Goal: Information Seeking & Learning: Learn about a topic

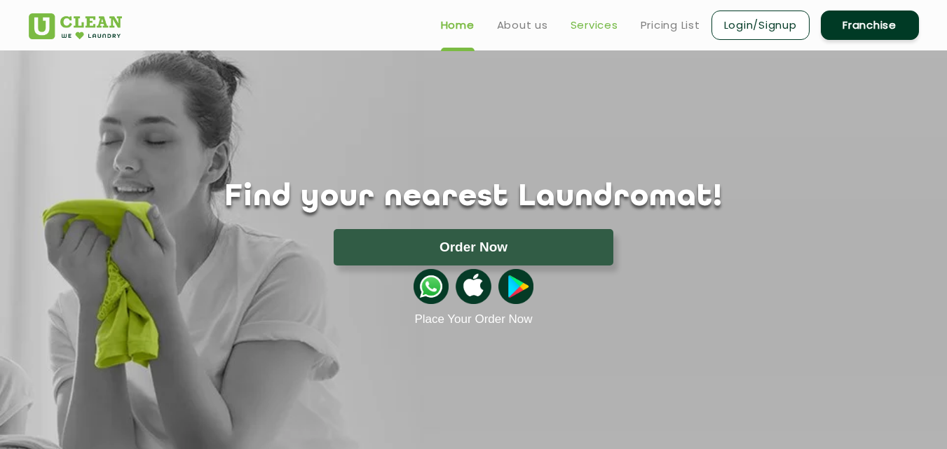
click at [610, 29] on link "Services" at bounding box center [594, 25] width 48 height 17
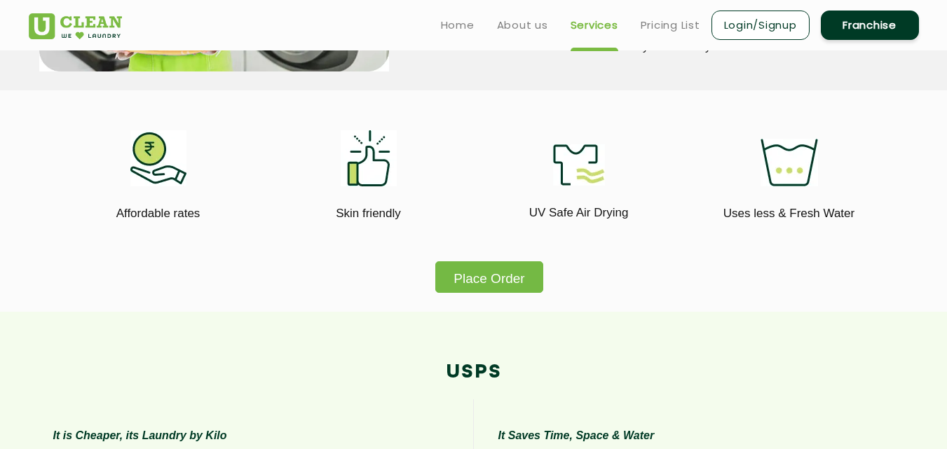
scroll to position [757, 0]
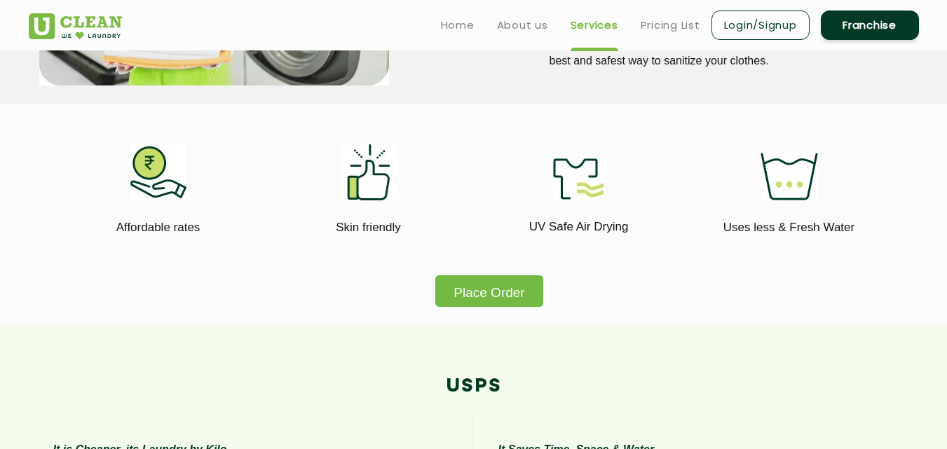
click at [516, 283] on button "Place Order" at bounding box center [488, 291] width 107 height 32
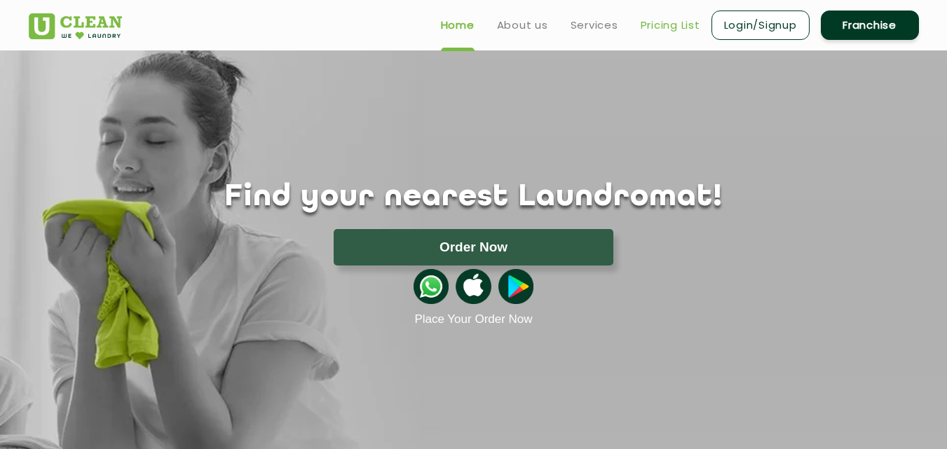
click at [670, 18] on link "Pricing List" at bounding box center [671, 25] width 60 height 17
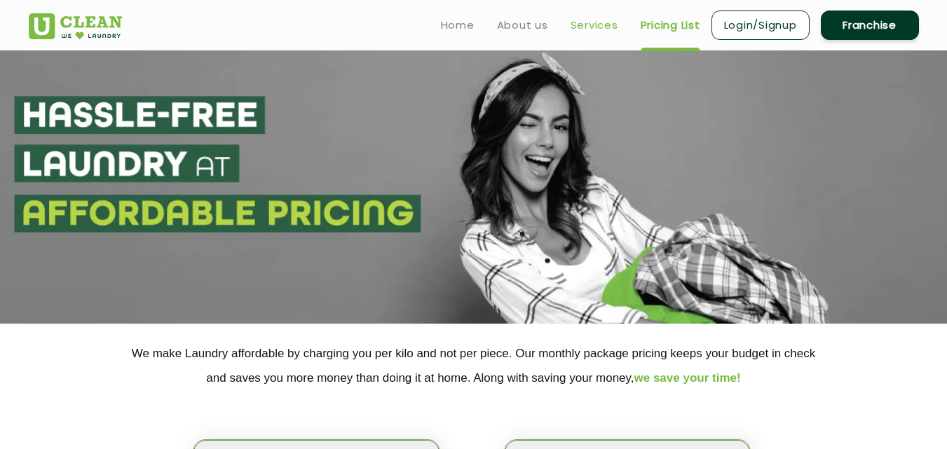
select select "0"
click at [596, 32] on link "Services" at bounding box center [594, 25] width 48 height 17
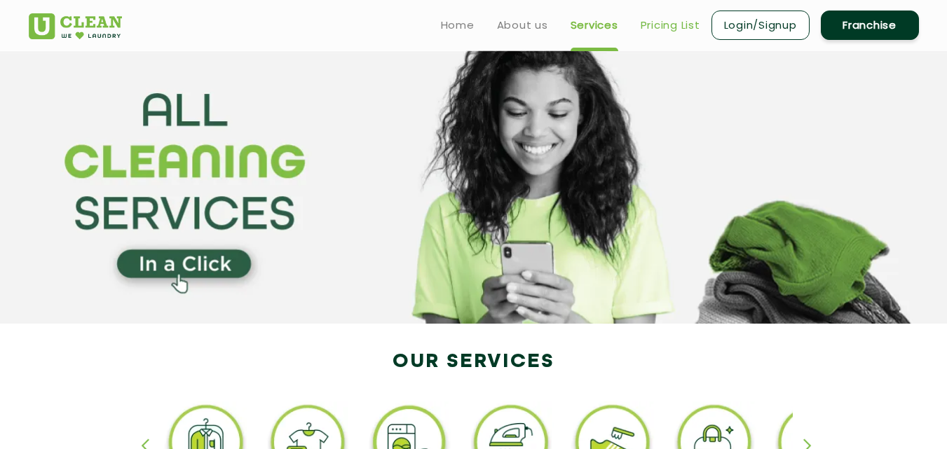
click at [643, 32] on link "Pricing List" at bounding box center [671, 25] width 60 height 17
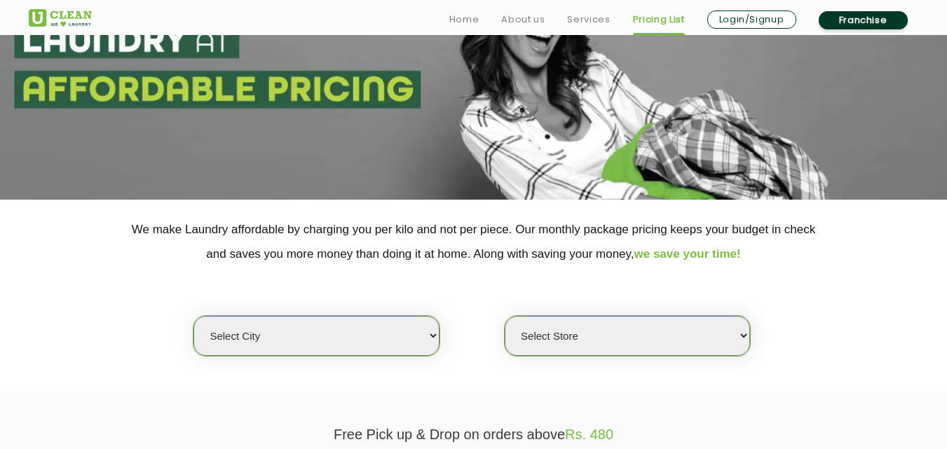
scroll to position [140, 0]
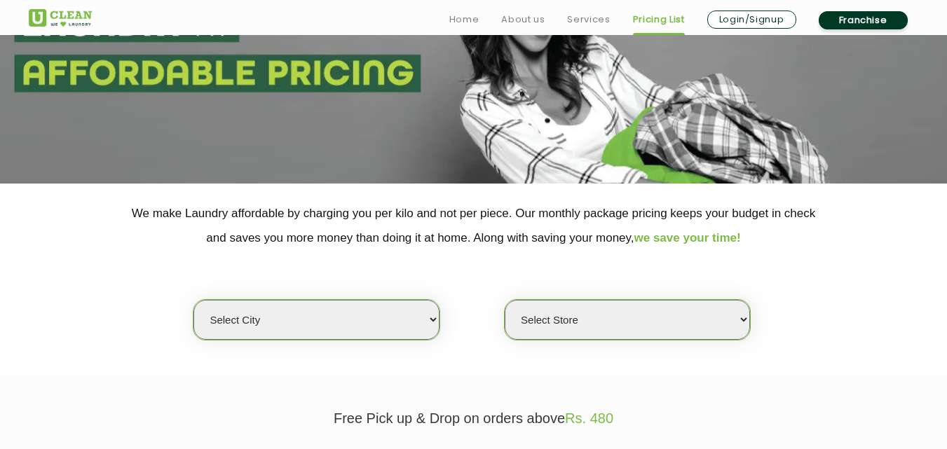
click at [390, 332] on select "Select city [GEOGRAPHIC_DATA] [GEOGRAPHIC_DATA] [GEOGRAPHIC_DATA] [GEOGRAPHIC_D…" at bounding box center [315, 320] width 245 height 40
click at [420, 319] on select "Select city [GEOGRAPHIC_DATA] [GEOGRAPHIC_DATA] [GEOGRAPHIC_DATA] [GEOGRAPHIC_D…" at bounding box center [315, 320] width 245 height 40
click at [420, 320] on select "Select city [GEOGRAPHIC_DATA] [GEOGRAPHIC_DATA] [GEOGRAPHIC_DATA] [GEOGRAPHIC_D…" at bounding box center [315, 320] width 245 height 40
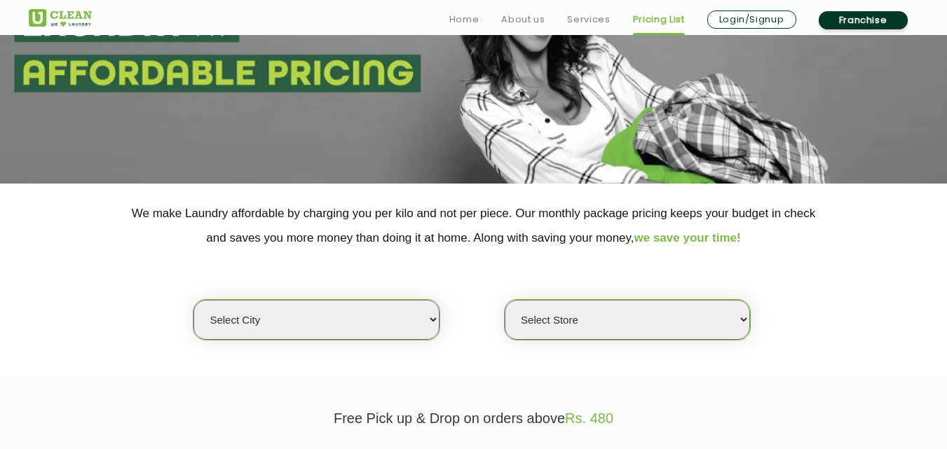
click at [431, 322] on select "Select city [GEOGRAPHIC_DATA] [GEOGRAPHIC_DATA] [GEOGRAPHIC_DATA] [GEOGRAPHIC_D…" at bounding box center [315, 320] width 245 height 40
click at [430, 314] on select "Select city [GEOGRAPHIC_DATA] [GEOGRAPHIC_DATA] [GEOGRAPHIC_DATA] [GEOGRAPHIC_D…" at bounding box center [315, 320] width 245 height 40
click at [434, 320] on select "Select city [GEOGRAPHIC_DATA] [GEOGRAPHIC_DATA] [GEOGRAPHIC_DATA] [GEOGRAPHIC_D…" at bounding box center [315, 320] width 245 height 40
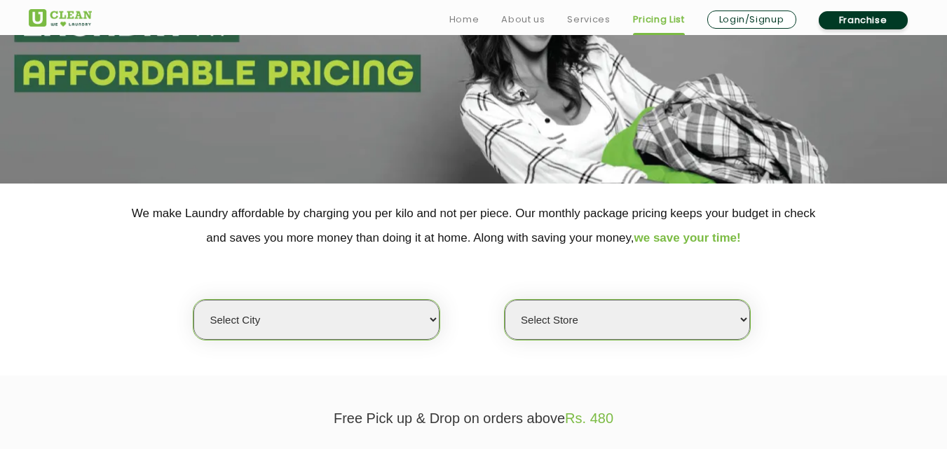
click at [434, 320] on select "Select city [GEOGRAPHIC_DATA] [GEOGRAPHIC_DATA] [GEOGRAPHIC_DATA] [GEOGRAPHIC_D…" at bounding box center [315, 320] width 245 height 40
click at [298, 324] on select "Select city [GEOGRAPHIC_DATA] [GEOGRAPHIC_DATA] [GEOGRAPHIC_DATA] [GEOGRAPHIC_D…" at bounding box center [315, 320] width 245 height 40
click at [299, 324] on select "Select city [GEOGRAPHIC_DATA] [GEOGRAPHIC_DATA] [GEOGRAPHIC_DATA] [GEOGRAPHIC_D…" at bounding box center [315, 320] width 245 height 40
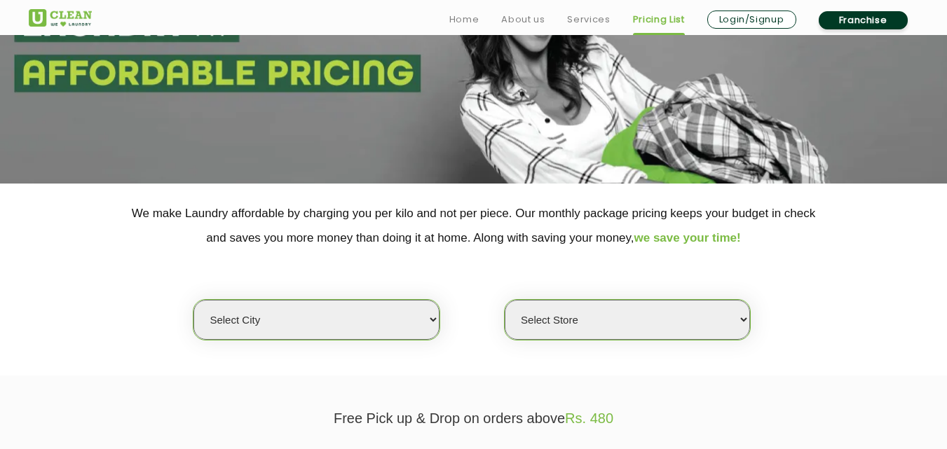
click at [394, 310] on select "Select city [GEOGRAPHIC_DATA] [GEOGRAPHIC_DATA] [GEOGRAPHIC_DATA] [GEOGRAPHIC_D…" at bounding box center [315, 320] width 245 height 40
select select "11"
click at [193, 300] on select "Select city [GEOGRAPHIC_DATA] [GEOGRAPHIC_DATA] [GEOGRAPHIC_DATA] [GEOGRAPHIC_D…" at bounding box center [315, 320] width 245 height 40
select select "0"
click at [738, 318] on select "Select Store [GEOGRAPHIC_DATA][PERSON_NAME] UClean Navalur UClean Chitlapakkam …" at bounding box center [627, 320] width 245 height 40
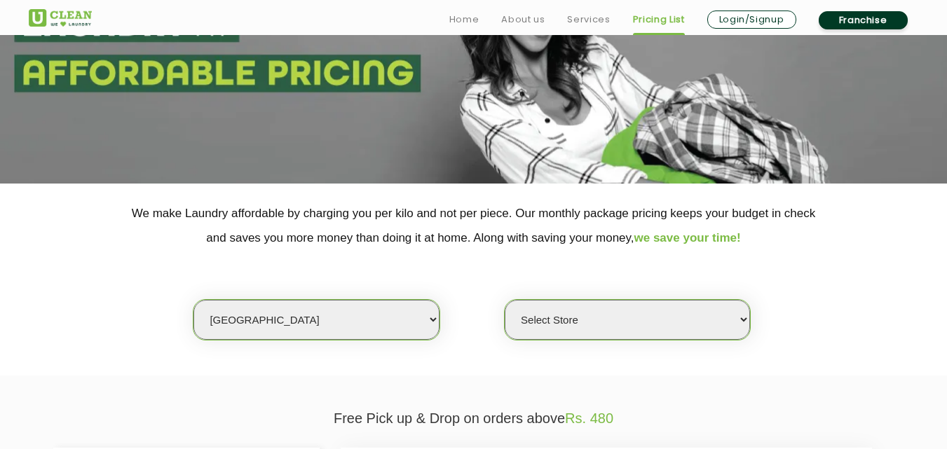
click at [898, 291] on div "Select city [GEOGRAPHIC_DATA] [GEOGRAPHIC_DATA] [GEOGRAPHIC_DATA] [GEOGRAPHIC_D…" at bounding box center [473, 295] width 911 height 90
click at [743, 322] on select "Select Store [GEOGRAPHIC_DATA][PERSON_NAME] UClean Navalur UClean Chitlapakkam …" at bounding box center [627, 320] width 245 height 40
click at [384, 333] on select "Select city [GEOGRAPHIC_DATA] [GEOGRAPHIC_DATA] [GEOGRAPHIC_DATA] [GEOGRAPHIC_D…" at bounding box center [315, 320] width 245 height 40
select select "133"
click at [193, 300] on select "Select city [GEOGRAPHIC_DATA] [GEOGRAPHIC_DATA] [GEOGRAPHIC_DATA] [GEOGRAPHIC_D…" at bounding box center [315, 320] width 245 height 40
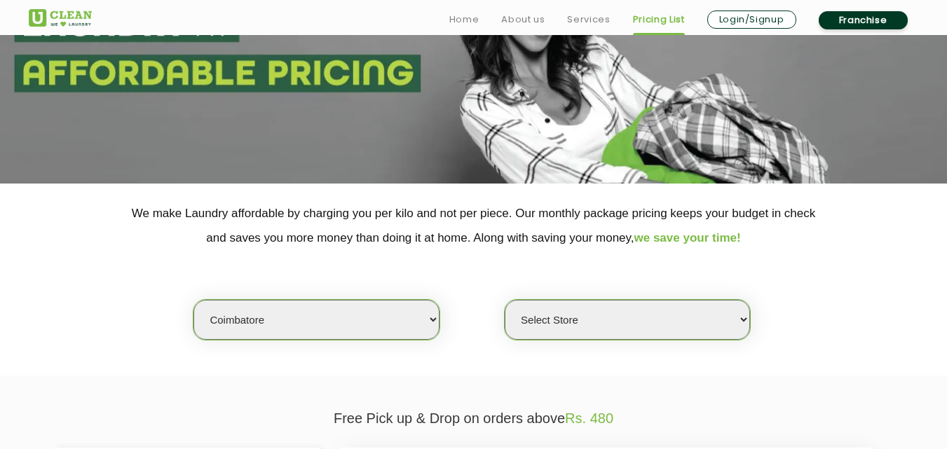
select select "0"
click at [531, 331] on select "Select Store [GEOGRAPHIC_DATA]" at bounding box center [627, 320] width 245 height 40
click at [391, 310] on select "Select city [GEOGRAPHIC_DATA] [GEOGRAPHIC_DATA] [GEOGRAPHIC_DATA] [GEOGRAPHIC_D…" at bounding box center [315, 320] width 245 height 40
click at [439, 293] on div "Select city [GEOGRAPHIC_DATA] [GEOGRAPHIC_DATA] [GEOGRAPHIC_DATA] [GEOGRAPHIC_D…" at bounding box center [473, 295] width 911 height 90
